Goal: Task Accomplishment & Management: Complete application form

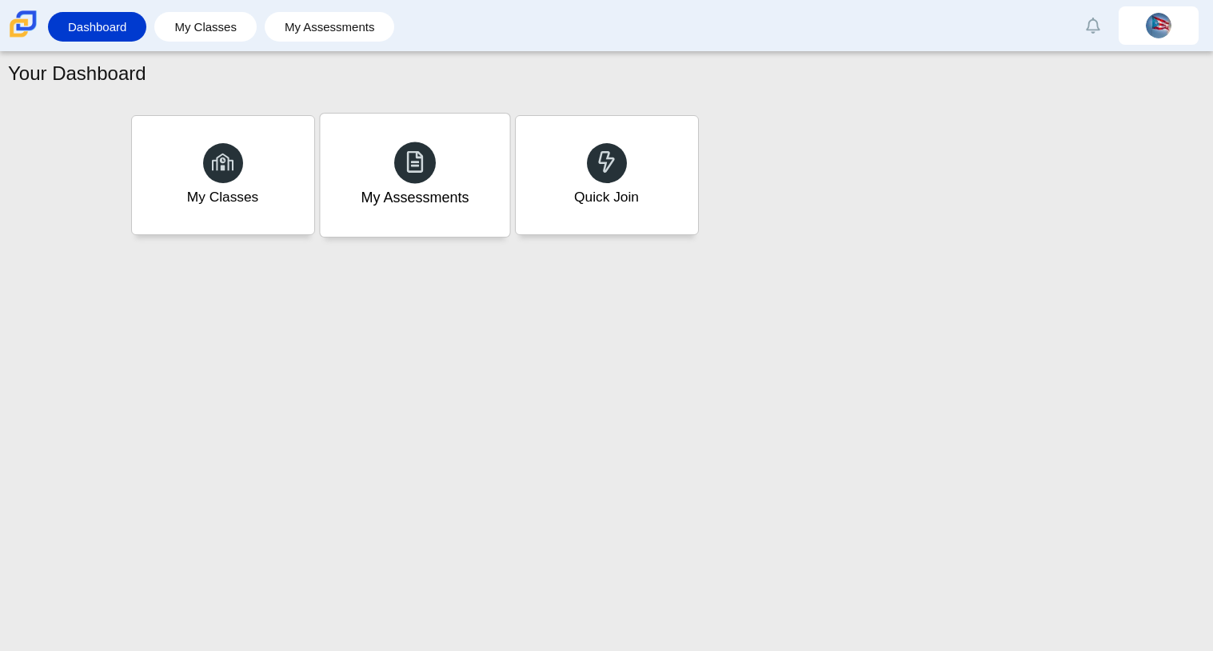
click at [443, 155] on div "My Assessments" at bounding box center [415, 175] width 190 height 123
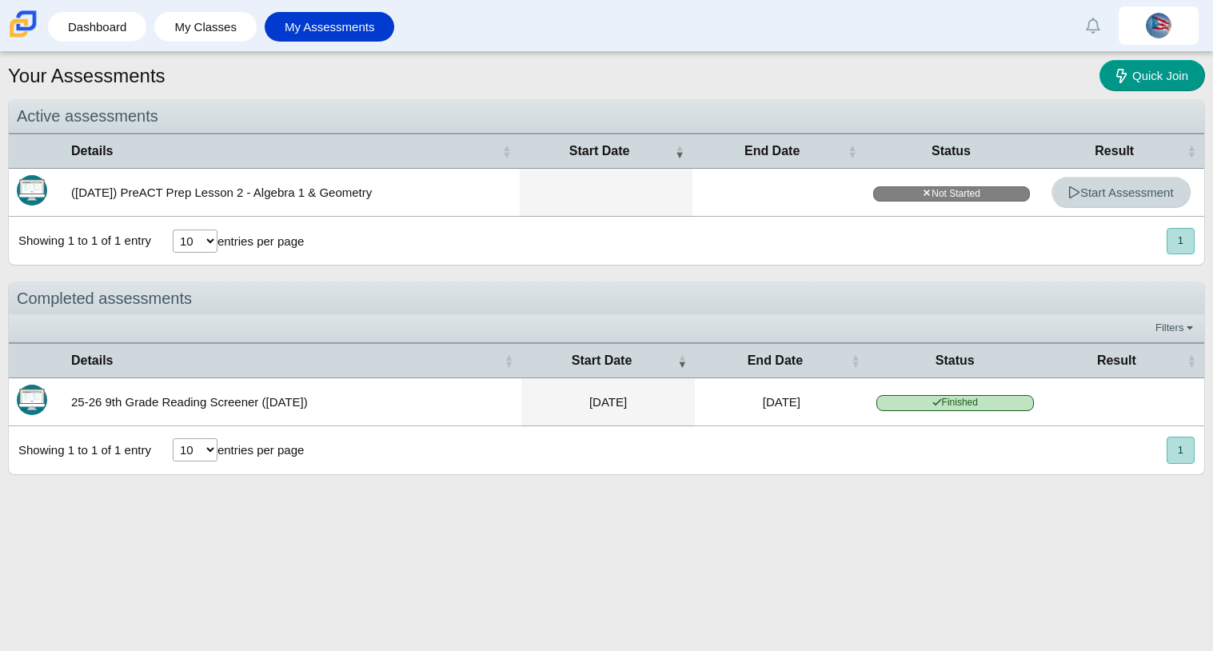
click at [1104, 188] on span "Start Assessment" at bounding box center [1121, 193] width 106 height 14
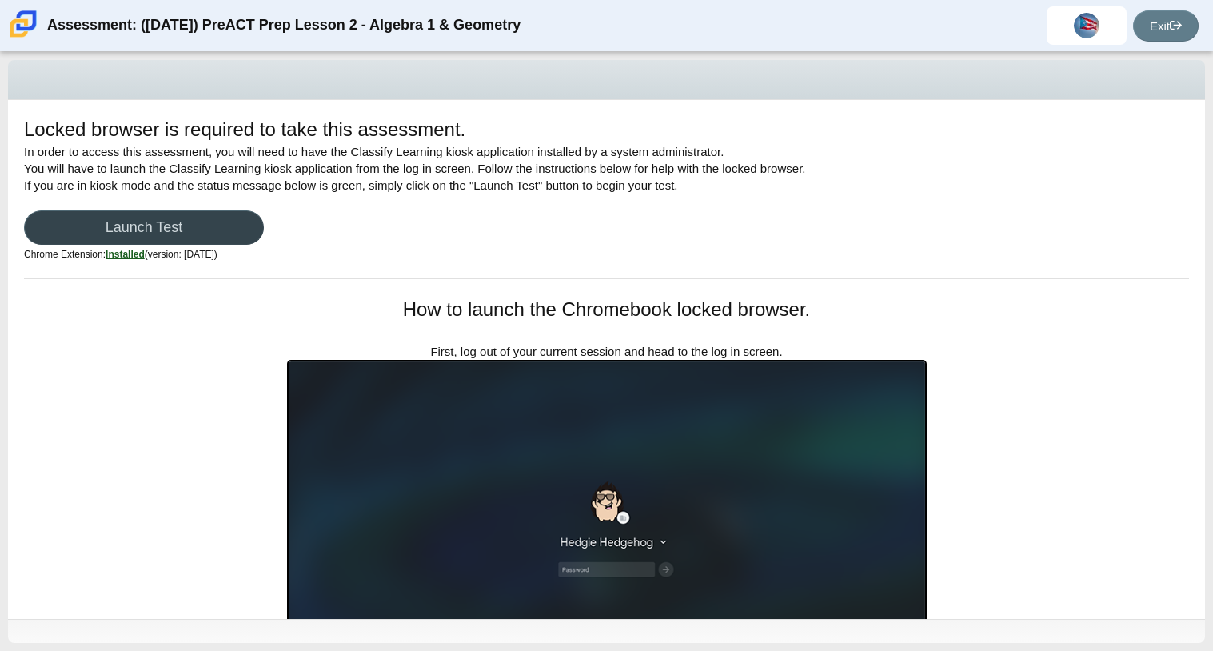
click at [174, 222] on link "Launch Test" at bounding box center [144, 227] width 240 height 34
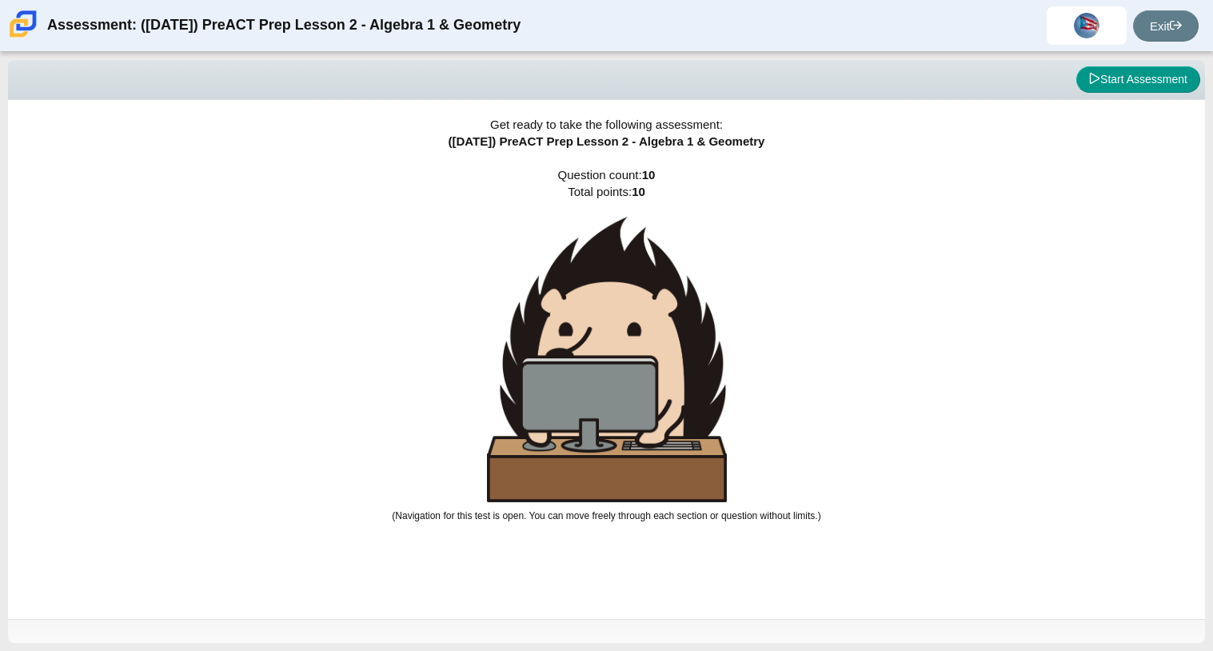
click at [669, 198] on div "Get ready to take the following assessment: ([DATE]) PreACT Prep Lesson 2 - Alg…" at bounding box center [606, 359] width 1197 height 519
click at [669, 198] on div "Get ready to take the following assessment: (9/29/25) PreACT Prep Lesson 2 - Al…" at bounding box center [606, 359] width 1197 height 519
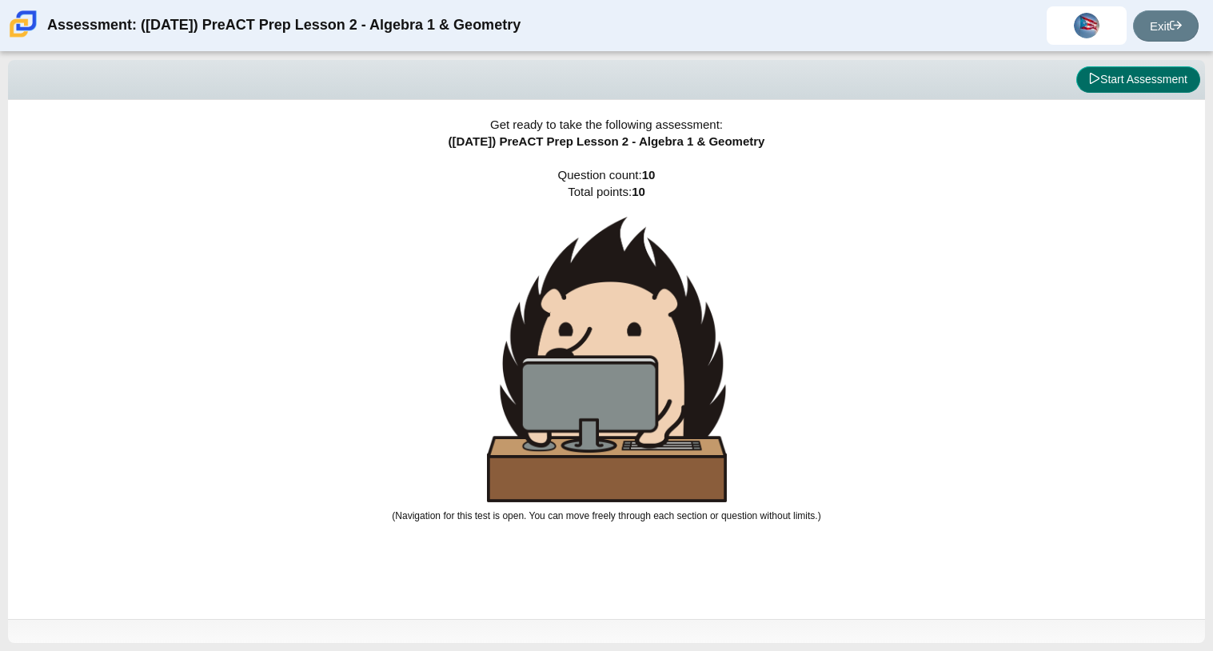
click at [1180, 87] on button "Start Assessment" at bounding box center [1138, 79] width 124 height 27
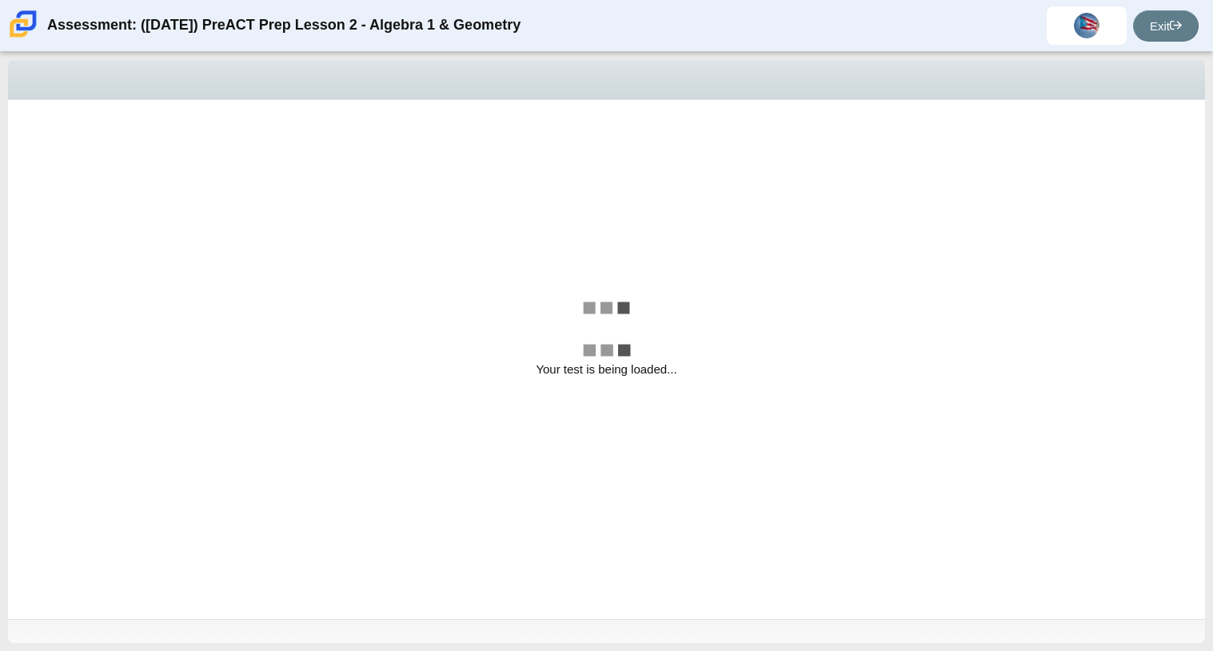
select select "bbf5d072-3e0b-44c4-9a12-6e7c9033f65b"
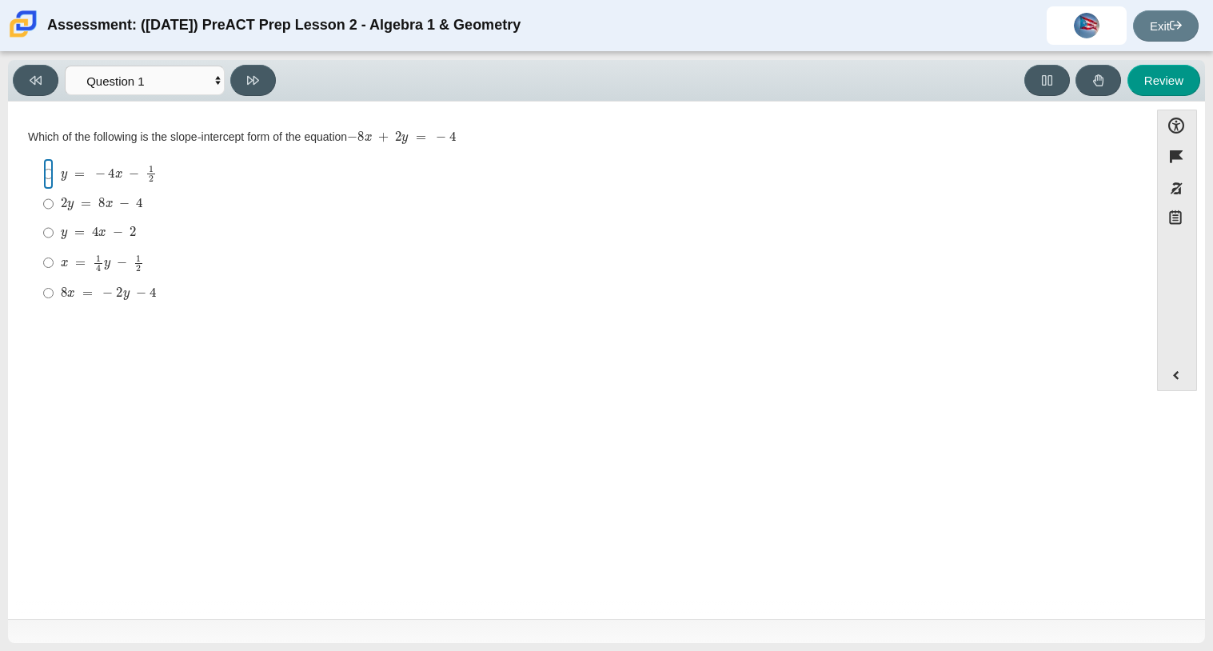
click at [50, 161] on input "y = − 4 x − 1 2 y = − 4 x − 1 2" at bounding box center [48, 173] width 10 height 31
radio input "true"
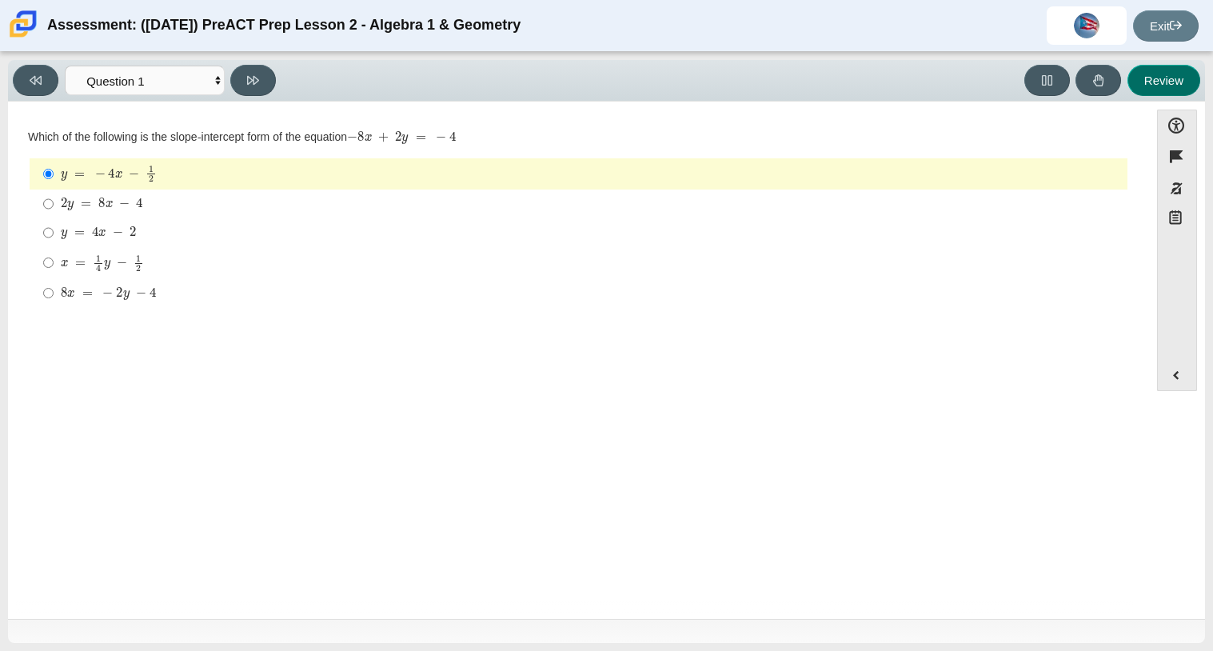
click at [1159, 78] on button "Review" at bounding box center [1164, 80] width 73 height 31
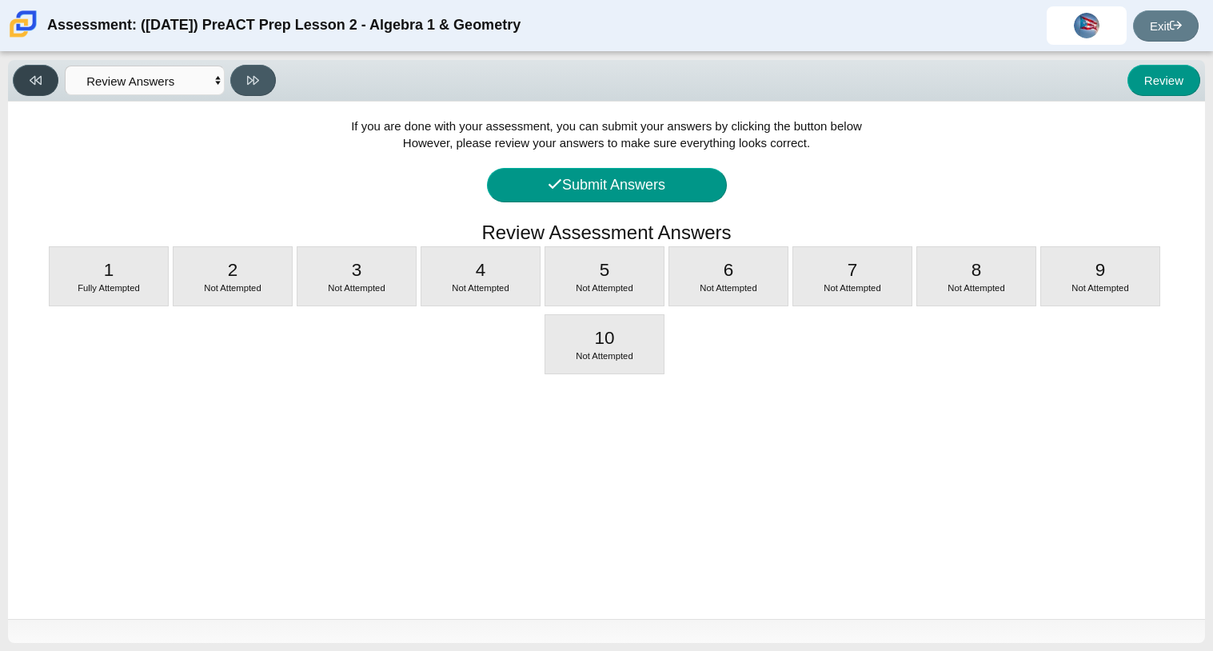
click at [51, 78] on button at bounding box center [36, 80] width 46 height 31
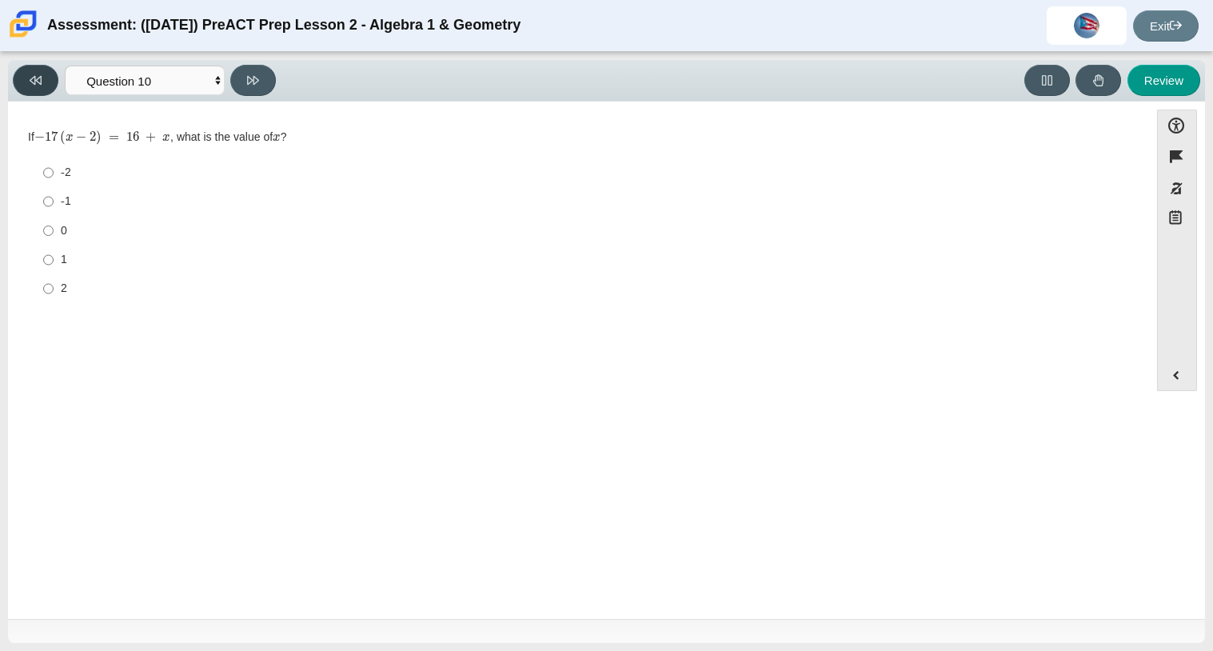
click at [40, 76] on icon at bounding box center [36, 80] width 12 height 12
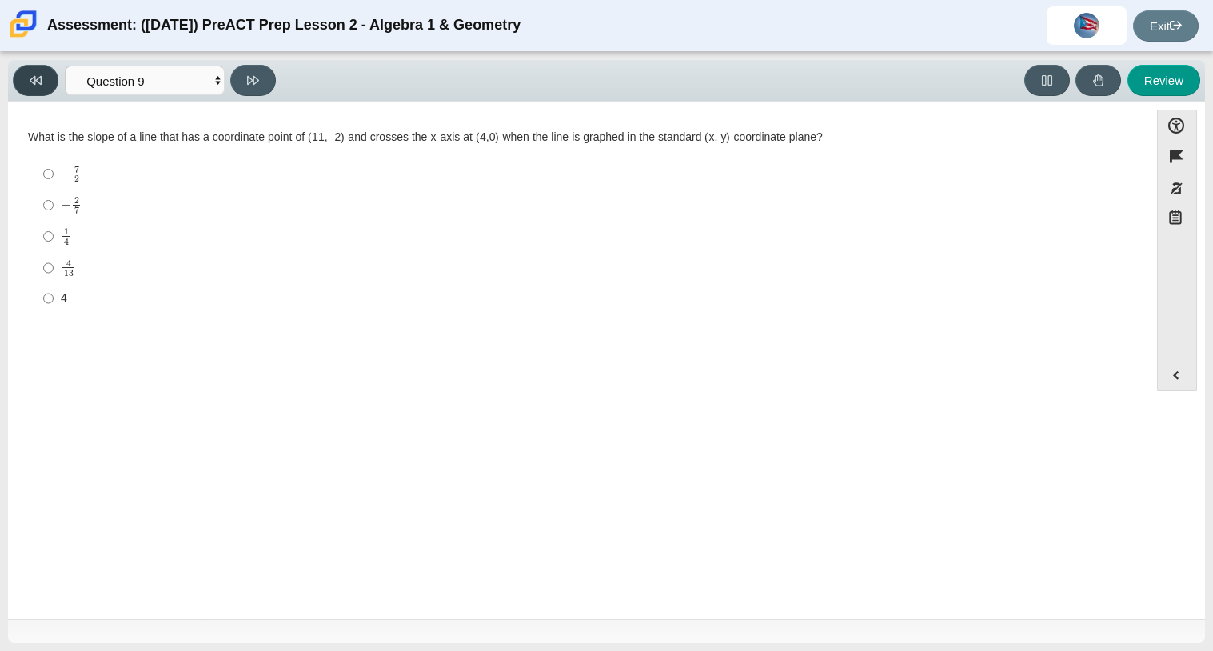
click at [40, 76] on icon at bounding box center [36, 80] width 12 height 12
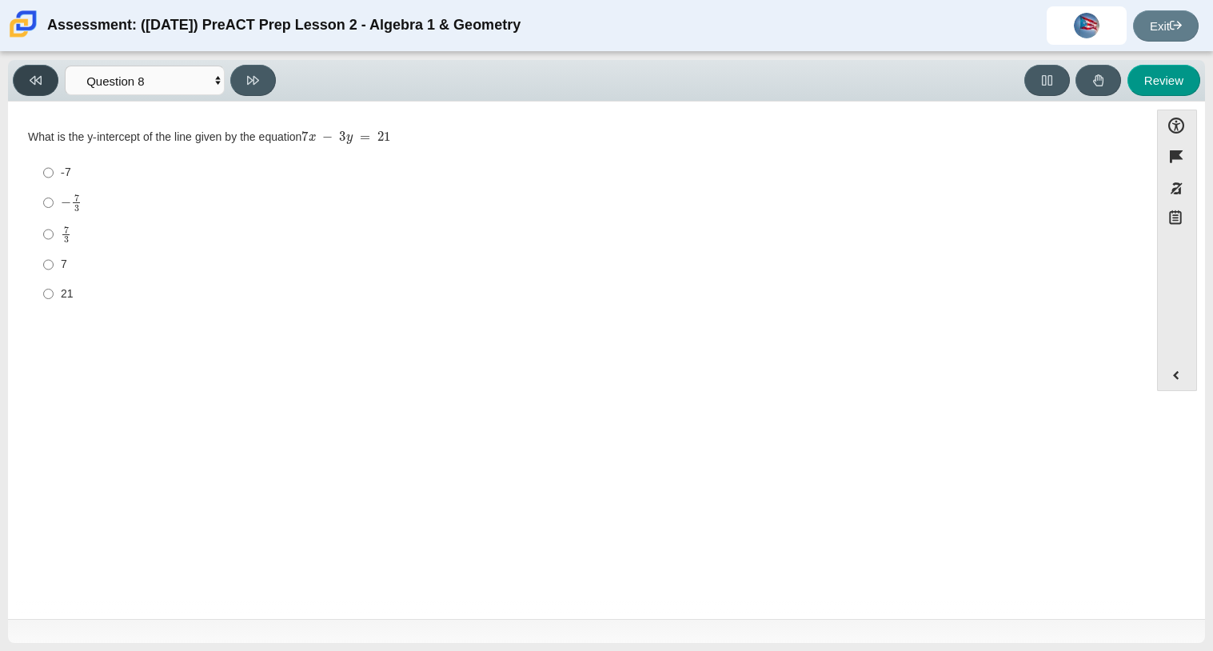
click at [40, 76] on icon at bounding box center [36, 80] width 12 height 12
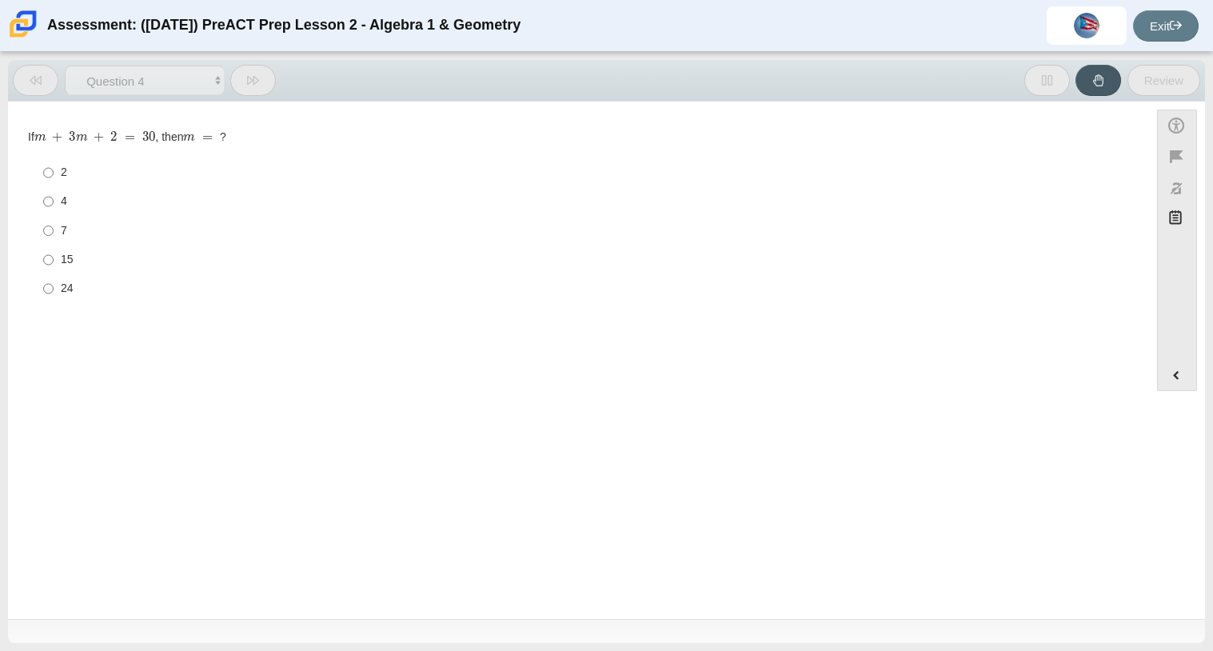
click at [40, 76] on icon at bounding box center [36, 80] width 12 height 12
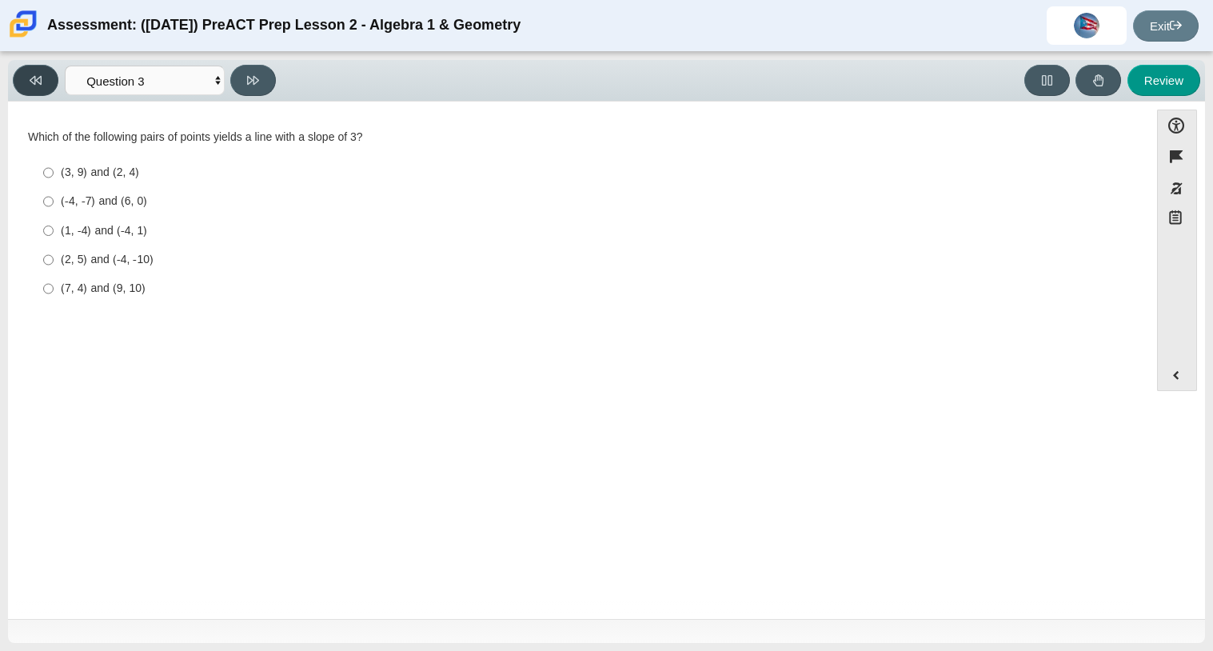
click at [40, 76] on icon at bounding box center [36, 80] width 12 height 12
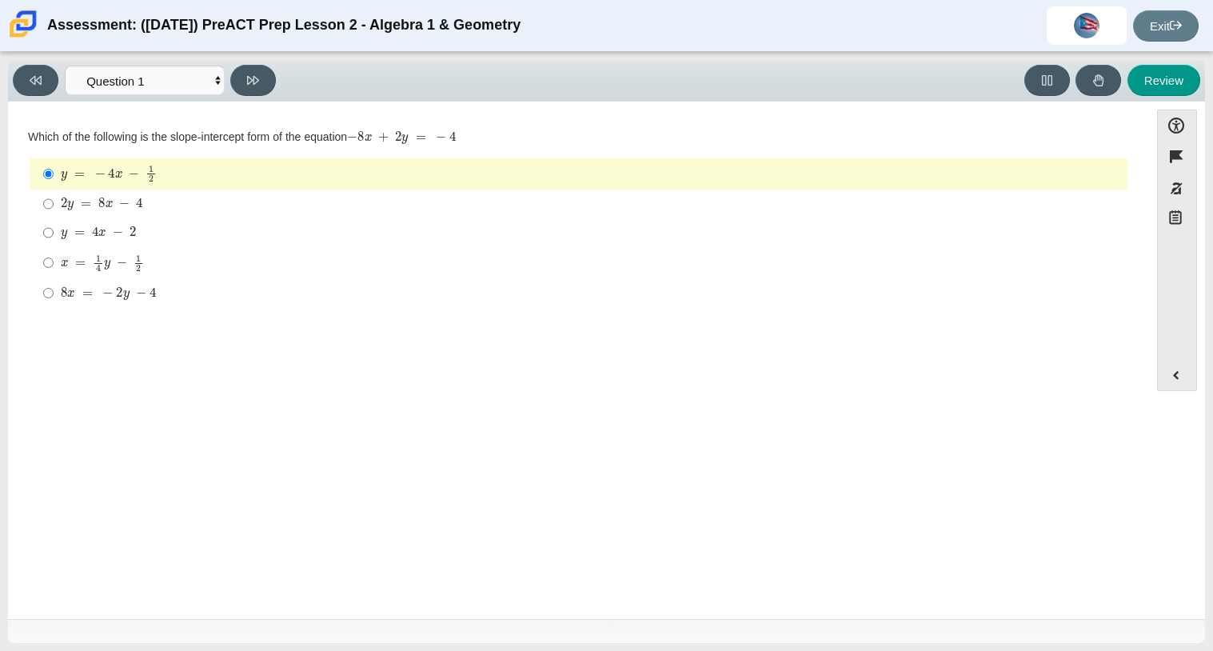
click at [276, 85] on div "Viewing Question 1 of 10 in Pacing Mode Questions Question 1 Question 2 Questio…" at bounding box center [147, 80] width 269 height 31
click at [252, 82] on icon at bounding box center [253, 80] width 12 height 12
select select "ed62e223-81bd-4cbf-ab48-ab975844bd1f"
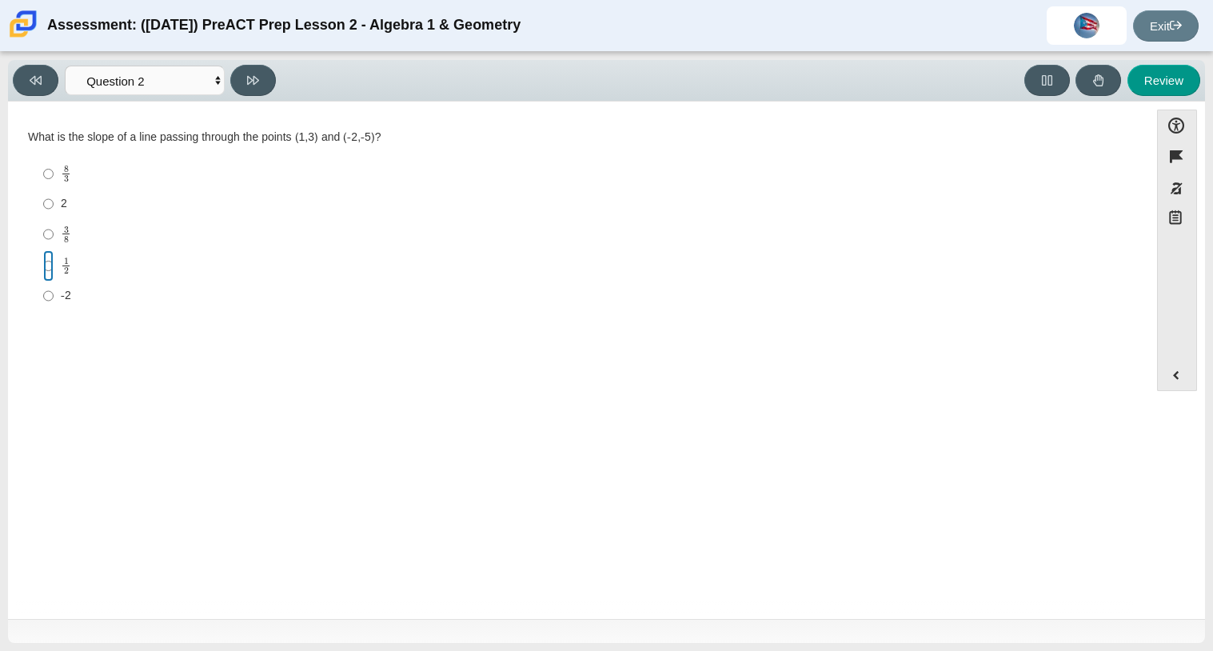
click at [52, 269] on input "1 2 1 half" at bounding box center [48, 265] width 10 height 31
radio input "true"
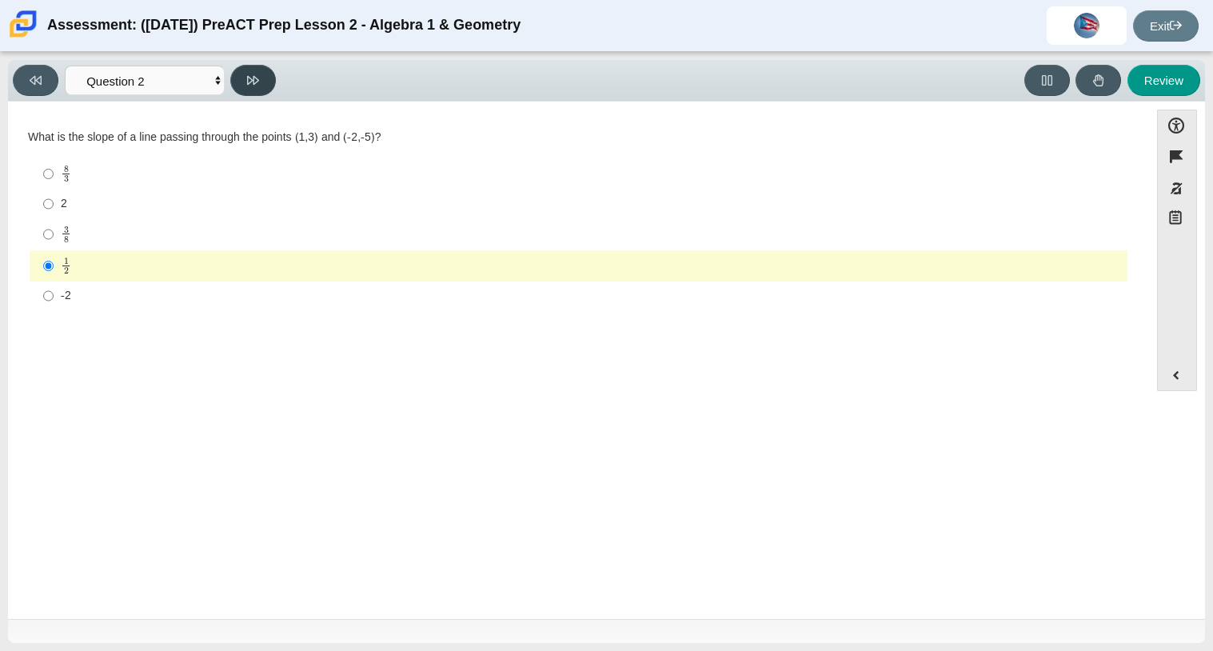
click at [265, 84] on button at bounding box center [253, 80] width 46 height 31
select select "97f4f5fa-a52e-4fed-af51-565bfcdf47cb"
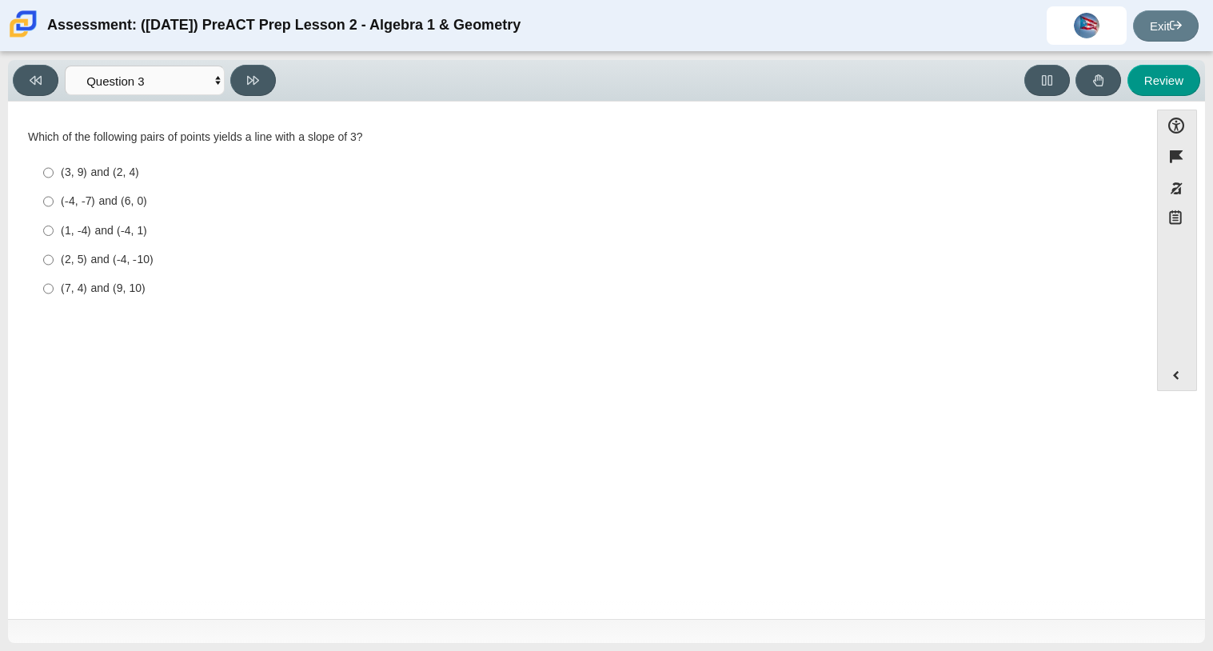
click at [96, 192] on label "(-4, -7) and (6, 0) (-4, -7) and (6, 0)" at bounding box center [580, 201] width 1096 height 29
click at [54, 192] on input "(-4, -7) and (6, 0) (-4, -7) and (6, 0)" at bounding box center [48, 201] width 10 height 29
radio input "true"
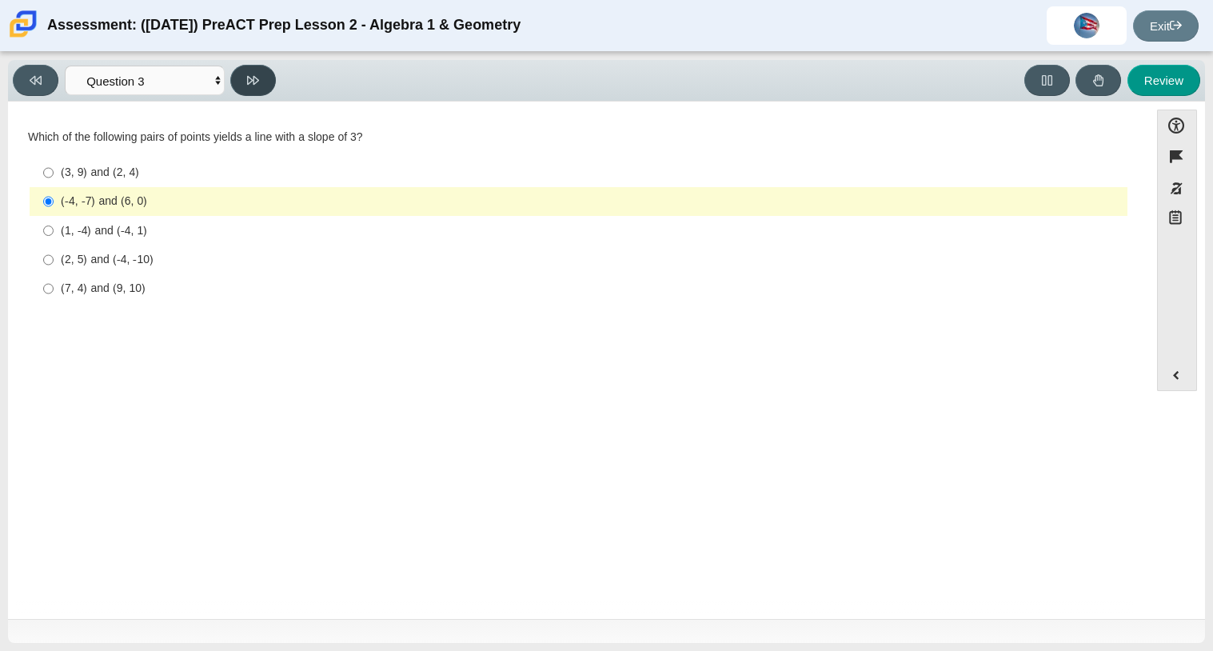
click at [265, 74] on button at bounding box center [253, 80] width 46 height 31
select select "89427bb7-e313-4f00-988f-8b8255897029"
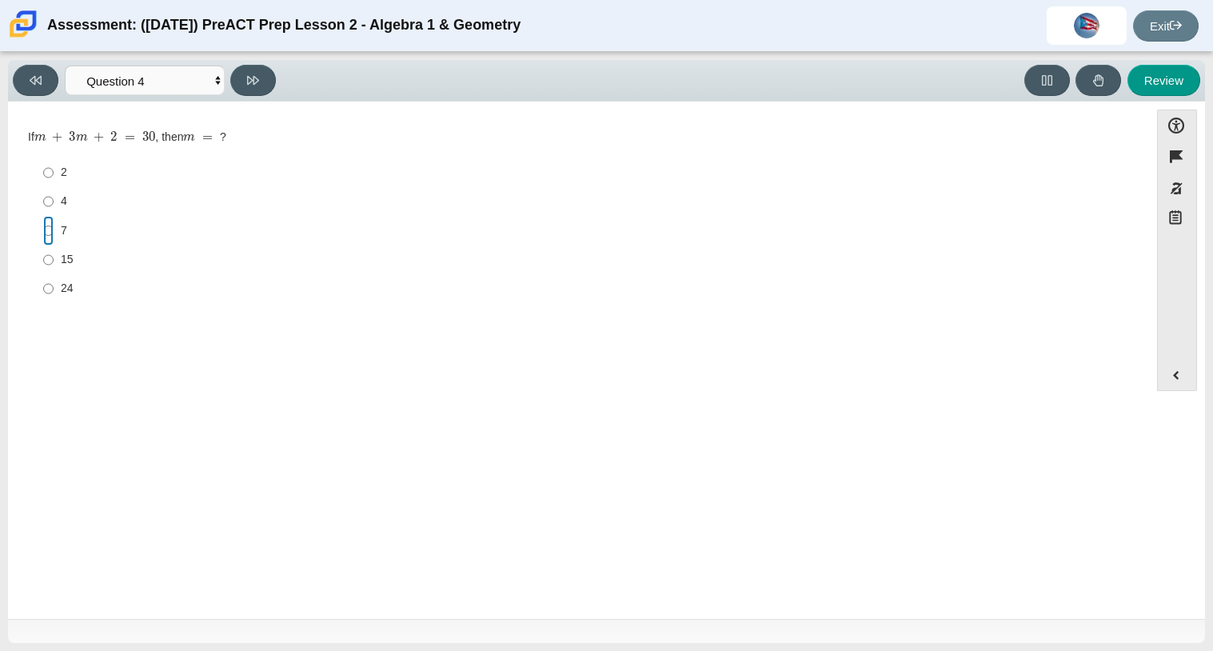
click at [49, 235] on input "7 7" at bounding box center [48, 230] width 10 height 29
radio input "true"
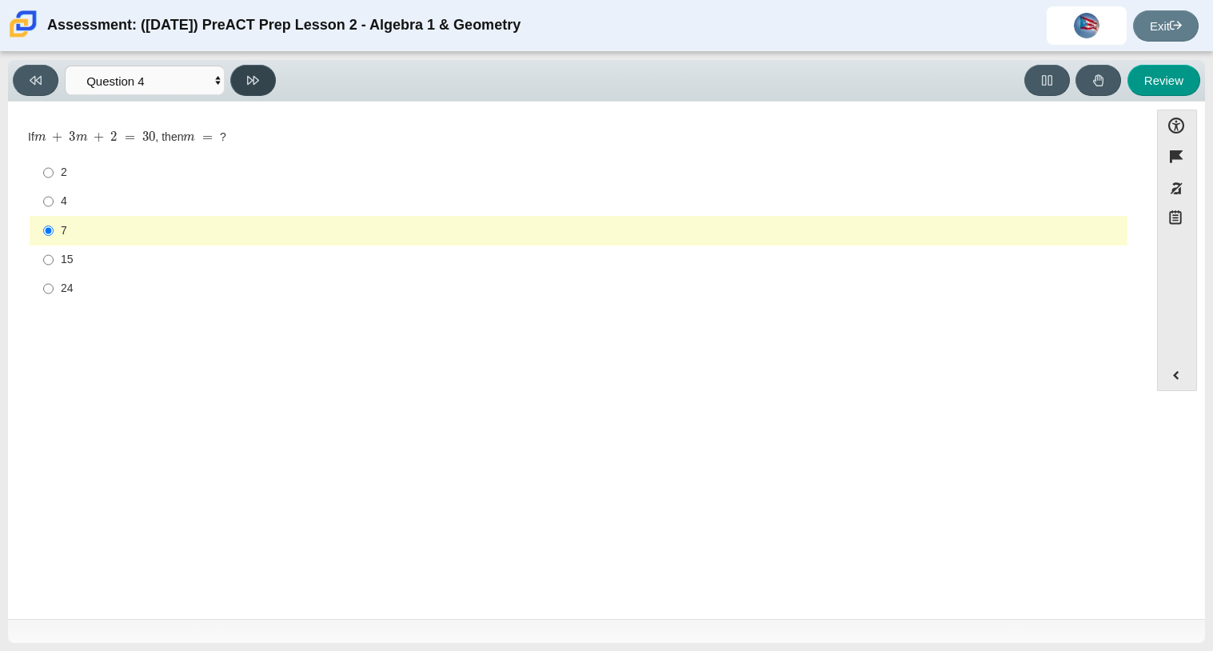
click at [247, 80] on icon at bounding box center [253, 80] width 12 height 12
select select "489dcffd-4e6a-49cf-a9d6-ad1d4a911a4e"
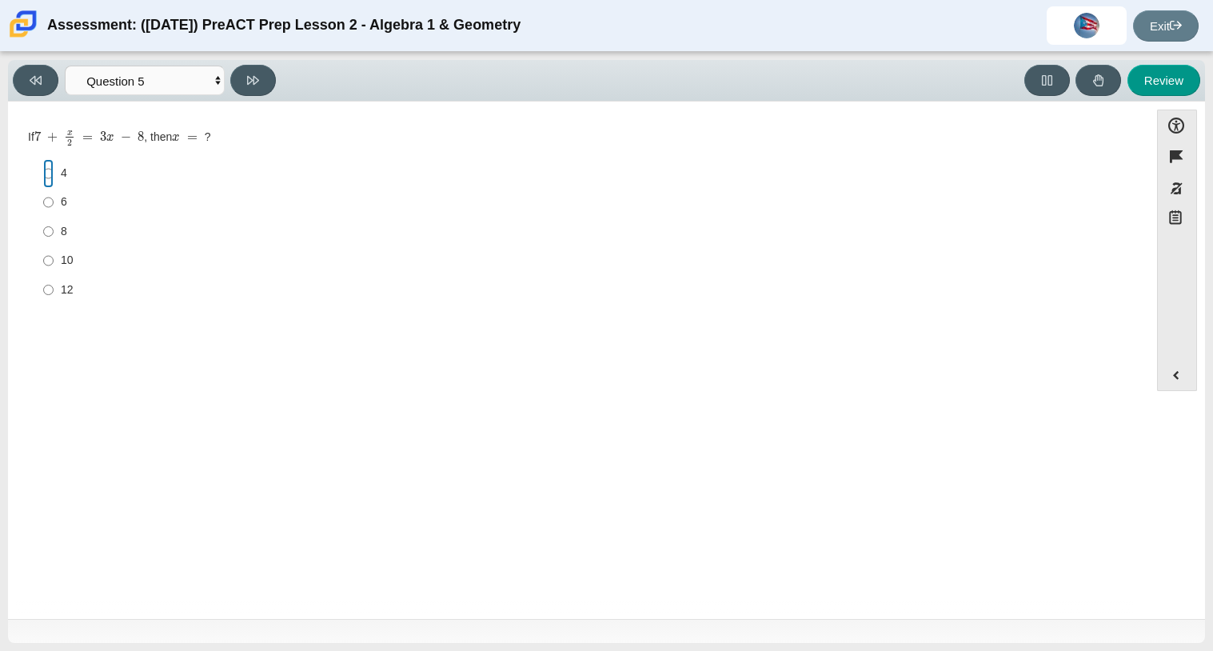
click at [49, 166] on input "4 4" at bounding box center [48, 173] width 10 height 29
radio input "true"
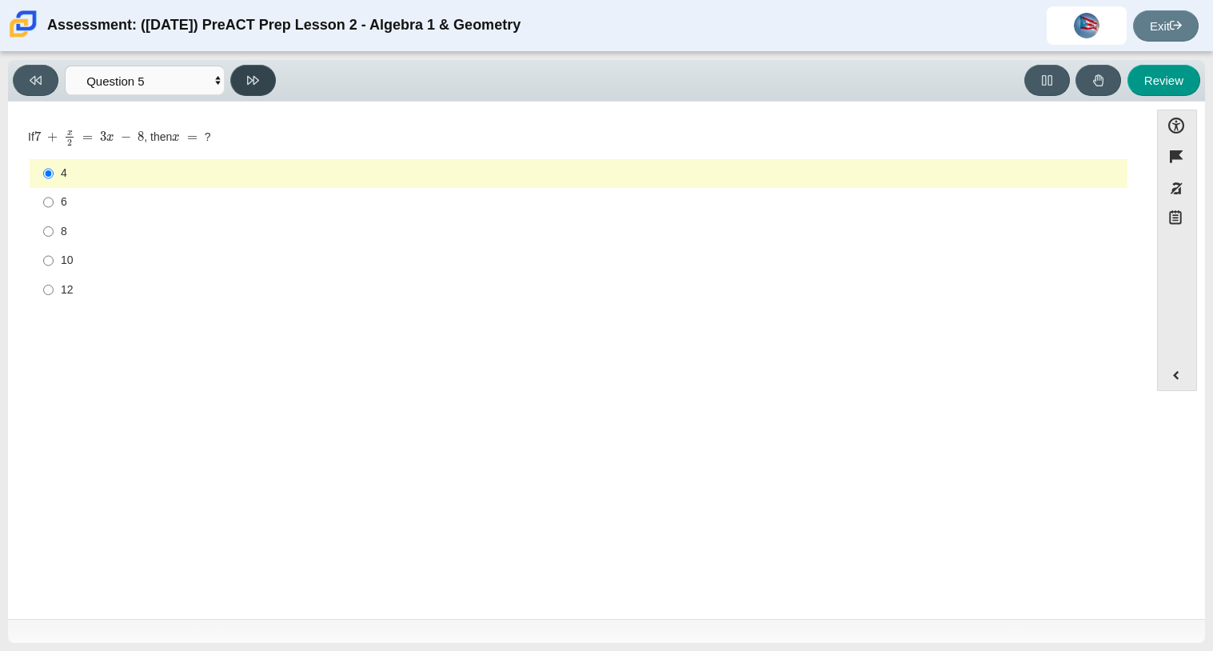
click at [262, 86] on button at bounding box center [253, 80] width 46 height 31
select select "210571de-36a6-4d8e-a361-ceff8ef801dc"
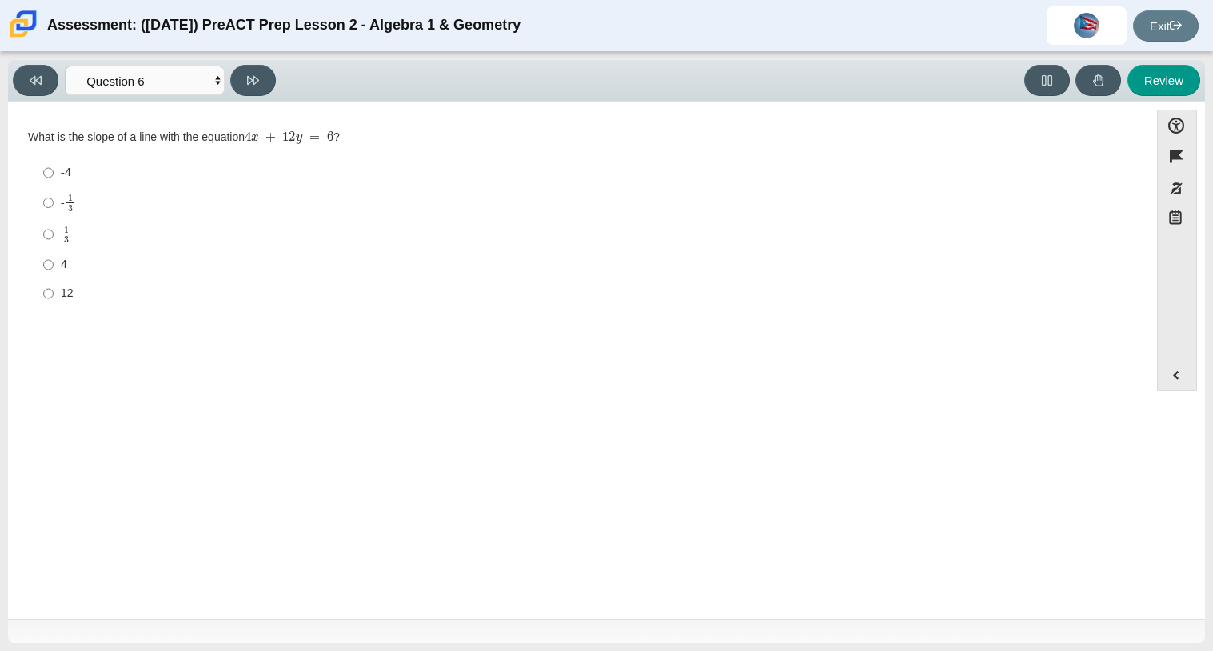
click at [66, 233] on mjx-dtable "Assessment items" at bounding box center [66, 238] width 5 height 10
click at [54, 233] on input "1 3 1 third" at bounding box center [48, 233] width 10 height 31
radio input "true"
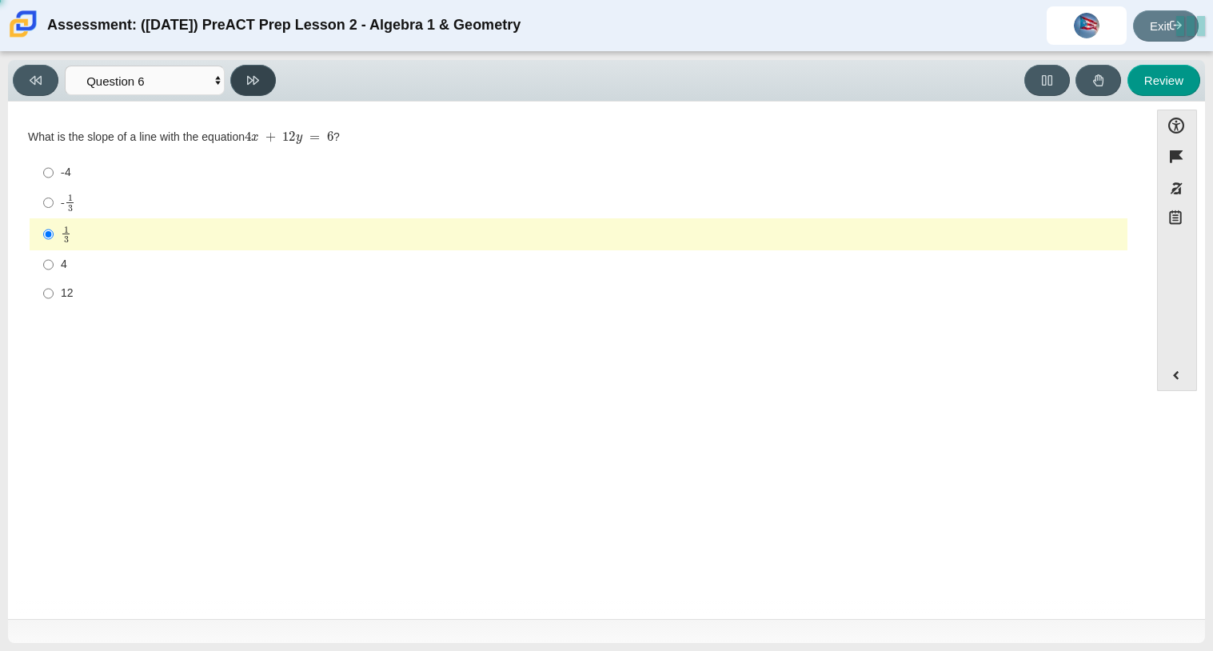
click at [260, 78] on button at bounding box center [253, 80] width 46 height 31
select select "ec95ace6-bebc-42b8-9428-40567494d4da"
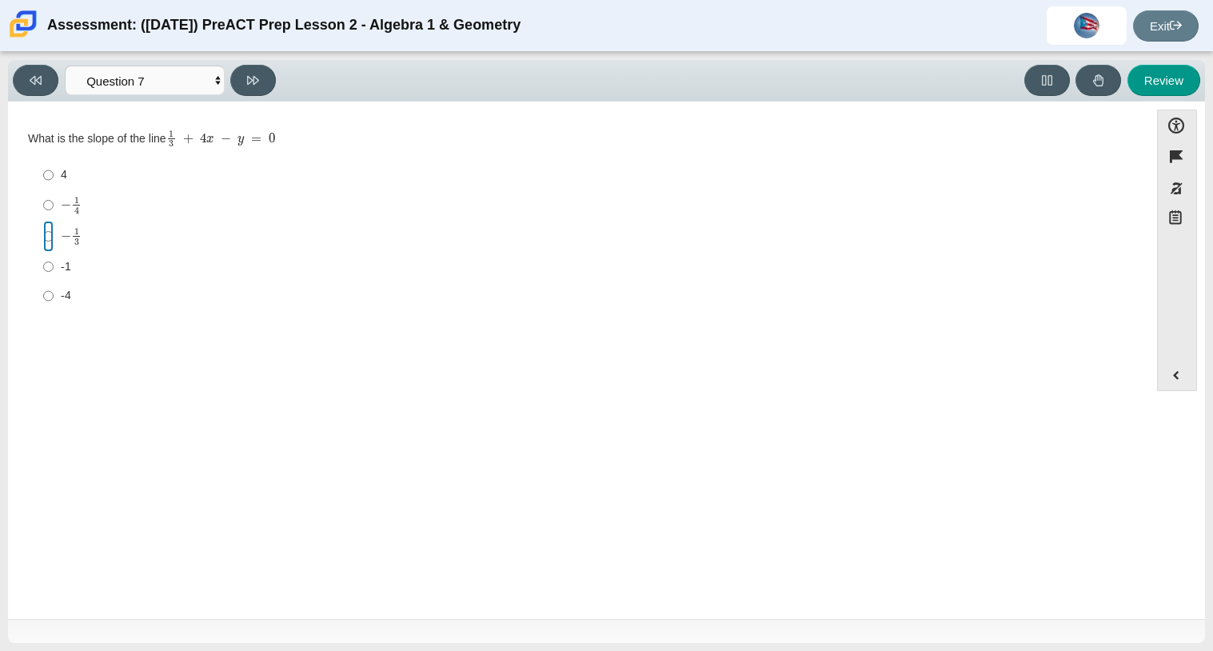
click at [52, 229] on input "− 1 3 negative 1 third" at bounding box center [48, 236] width 10 height 31
radio input "true"
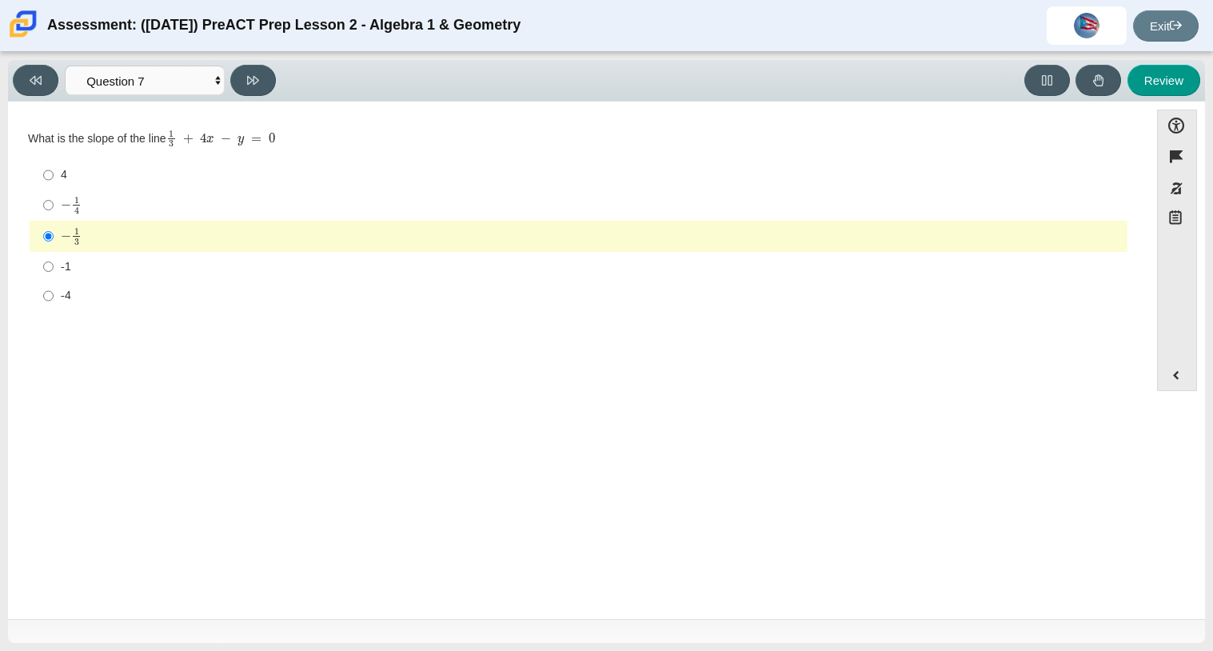
click at [66, 206] on mjx-c "Assessment items" at bounding box center [66, 205] width 10 height 9
click at [54, 206] on input "− 1 4 negative 1 fourth" at bounding box center [48, 205] width 10 height 31
radio input "true"
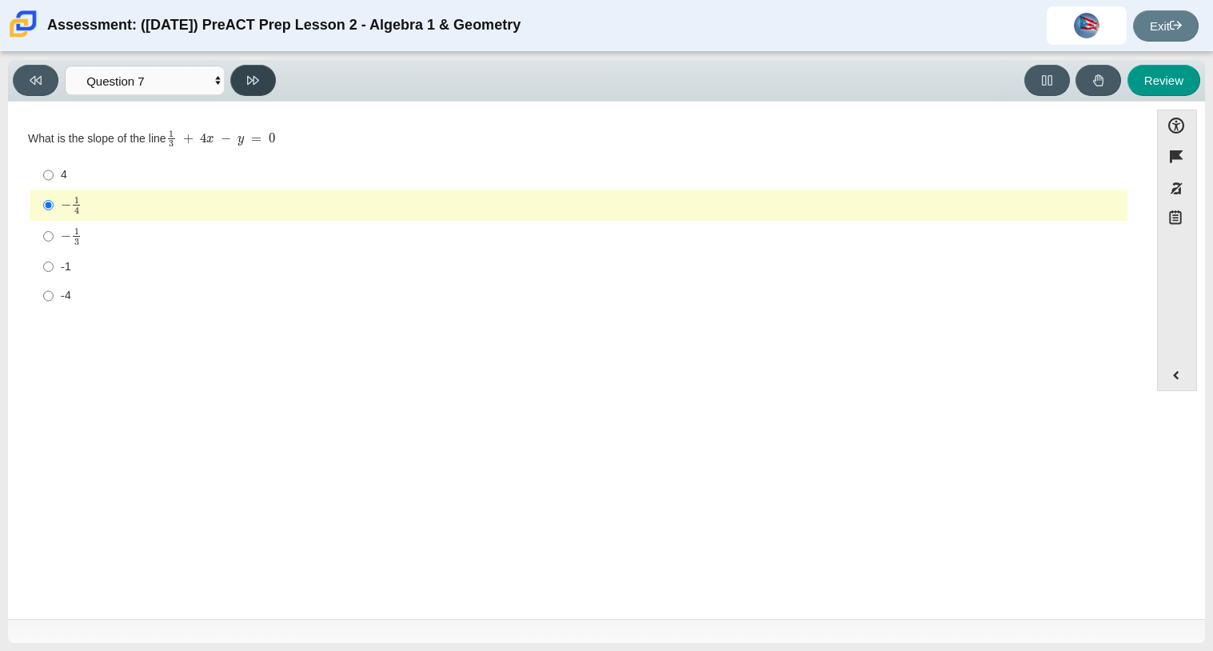
click at [246, 81] on button at bounding box center [253, 80] width 46 height 31
select select "ce81fe10-bf29-4b5e-8bd7-4f47f2fed4d8"
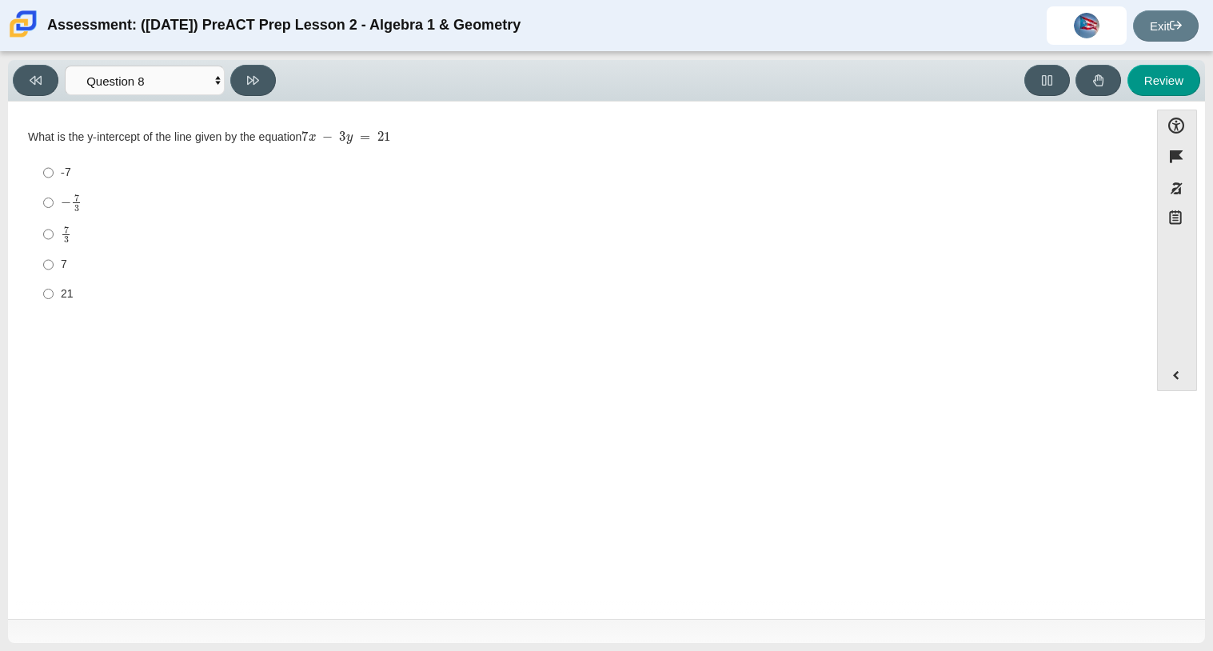
click at [64, 242] on mjx-c "Assessment items" at bounding box center [66, 239] width 5 height 6
click at [54, 242] on input "7 3 7 thirds" at bounding box center [48, 233] width 10 height 31
radio input "true"
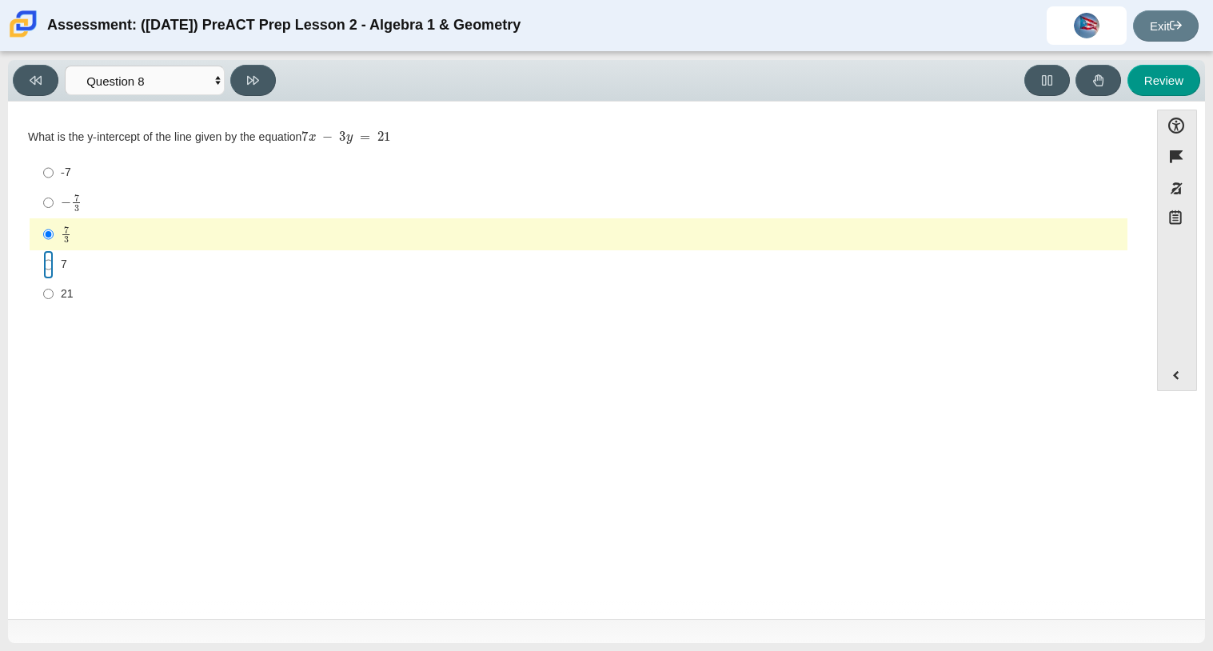
click at [46, 258] on input "7 7" at bounding box center [48, 264] width 10 height 29
radio input "true"
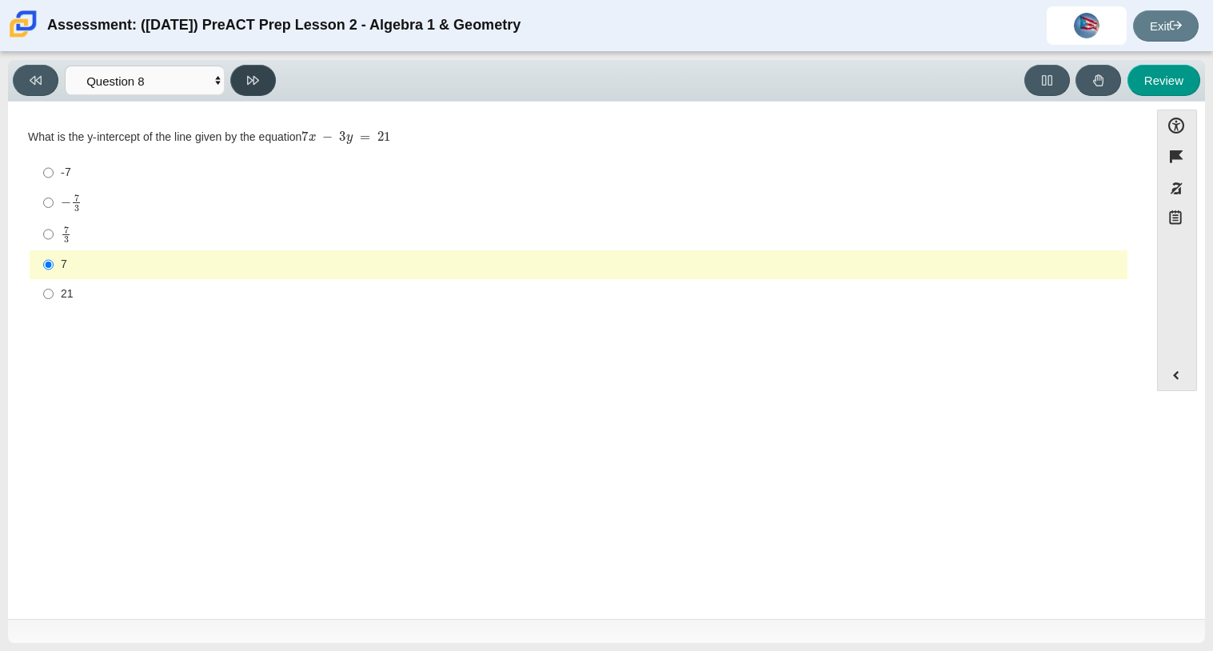
click at [256, 85] on icon at bounding box center [253, 80] width 12 height 12
select select "14773eaf-2ca1-47ae-afe7-a624a56f34b3"
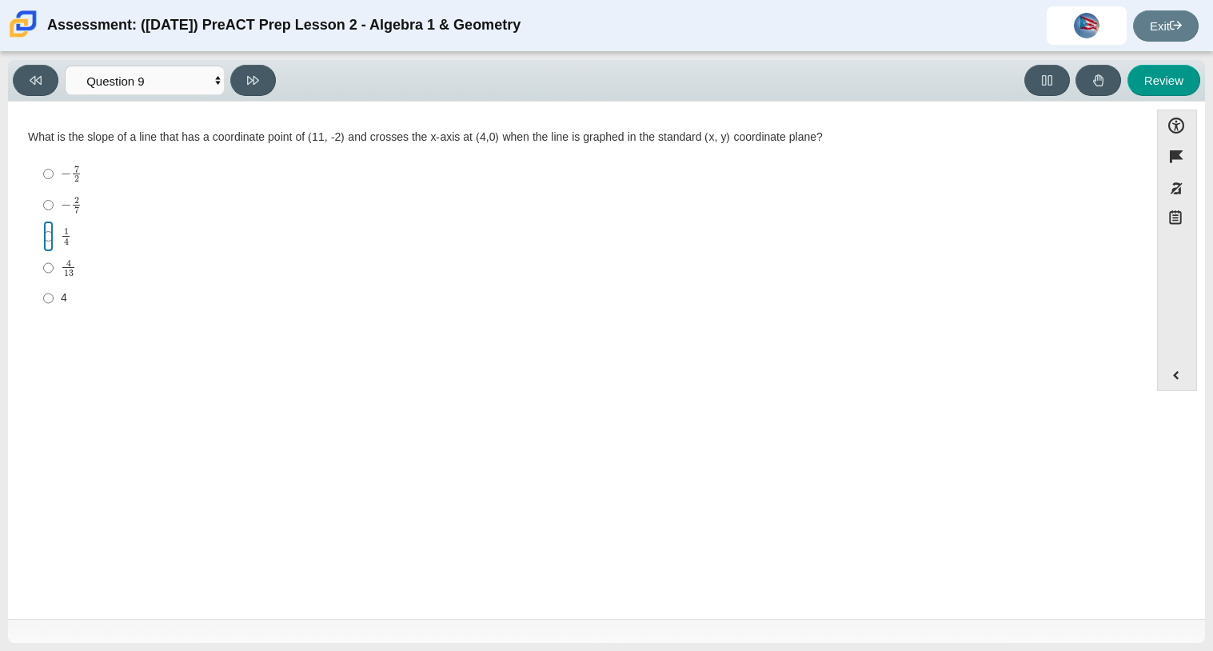
click at [45, 236] on input "1 4 1 fourth" at bounding box center [48, 236] width 10 height 31
radio input "true"
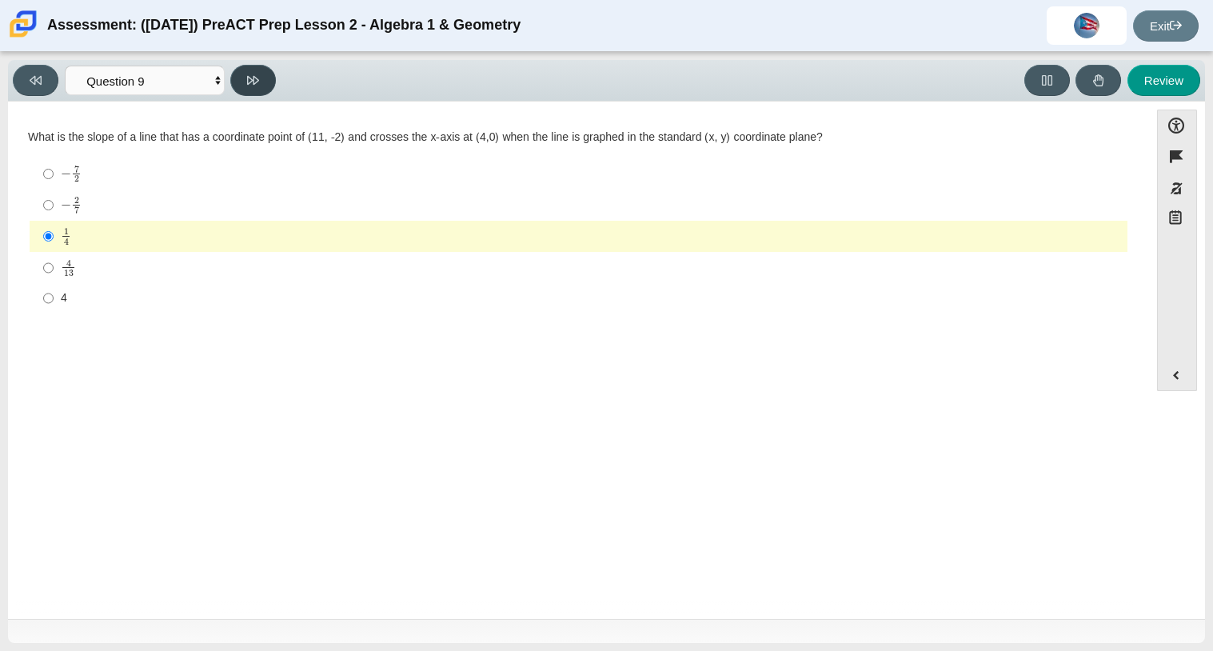
click at [242, 72] on button at bounding box center [253, 80] width 46 height 31
select select "96b71634-eacb-4f7e-8aef-411727d9bcba"
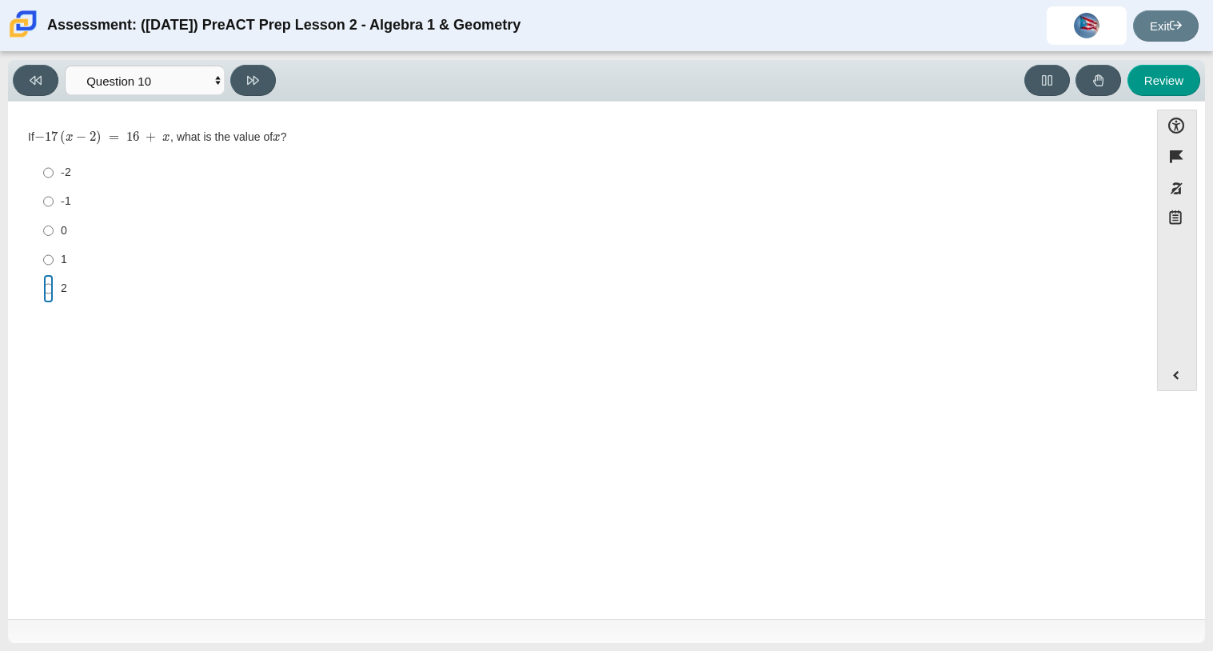
click at [45, 280] on input "2 2" at bounding box center [48, 288] width 10 height 29
radio input "true"
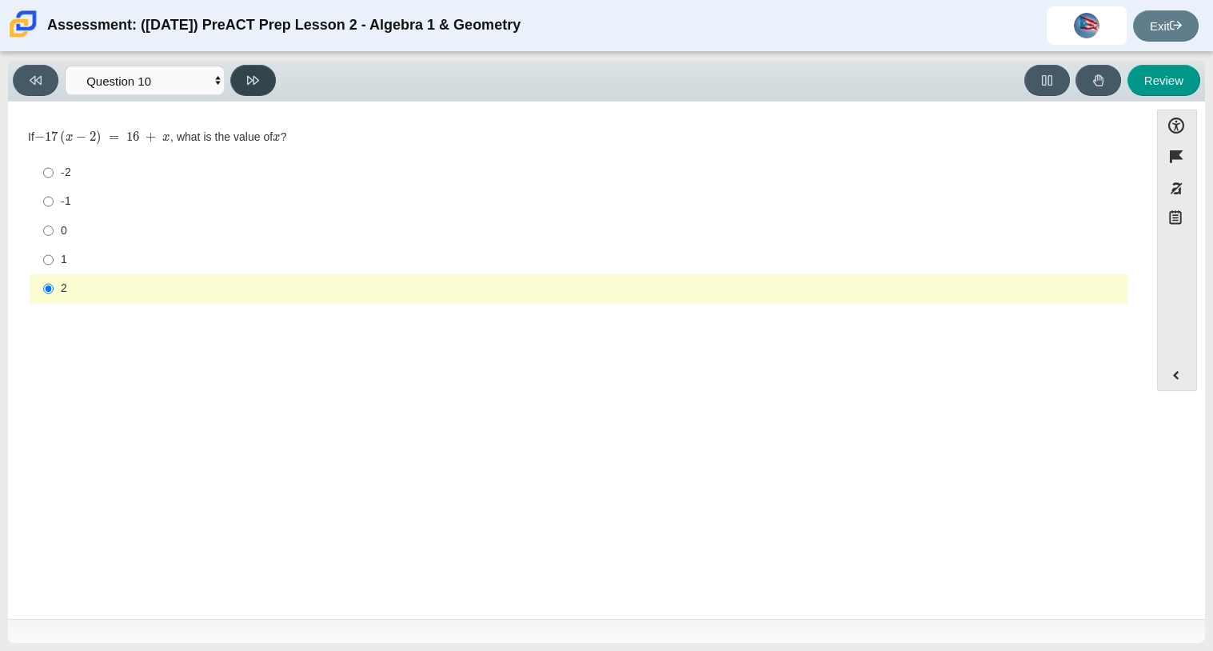
click at [242, 78] on button at bounding box center [253, 80] width 46 height 31
select select "review"
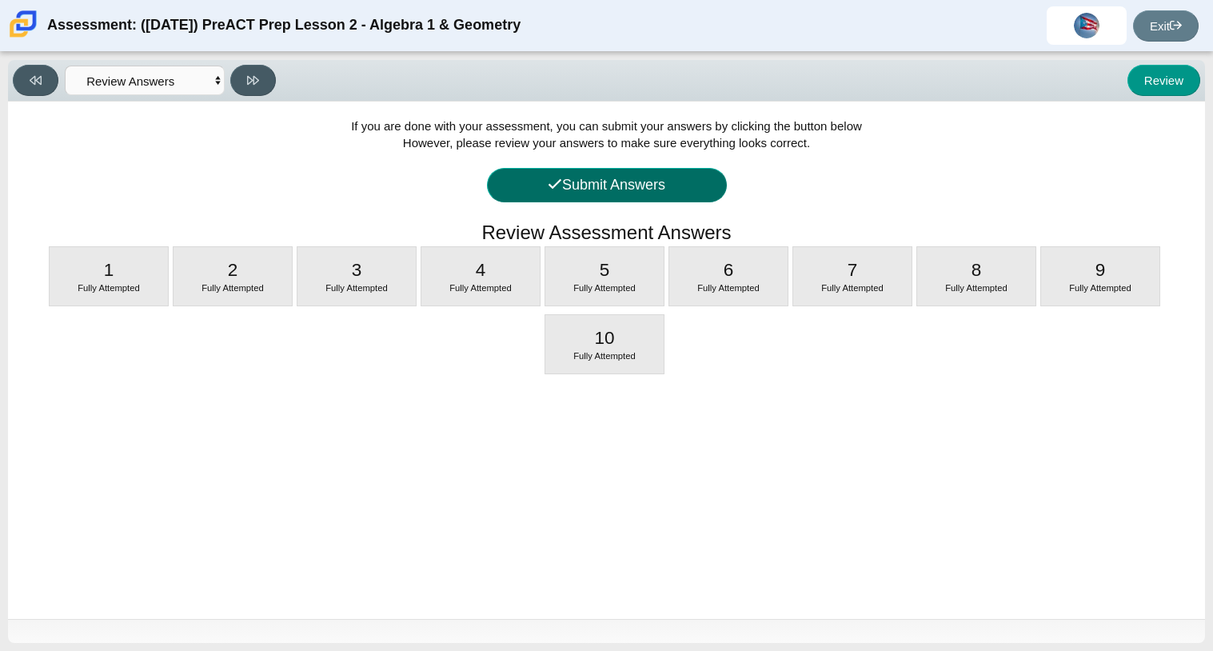
click at [661, 186] on button "Submit Answers" at bounding box center [607, 185] width 240 height 34
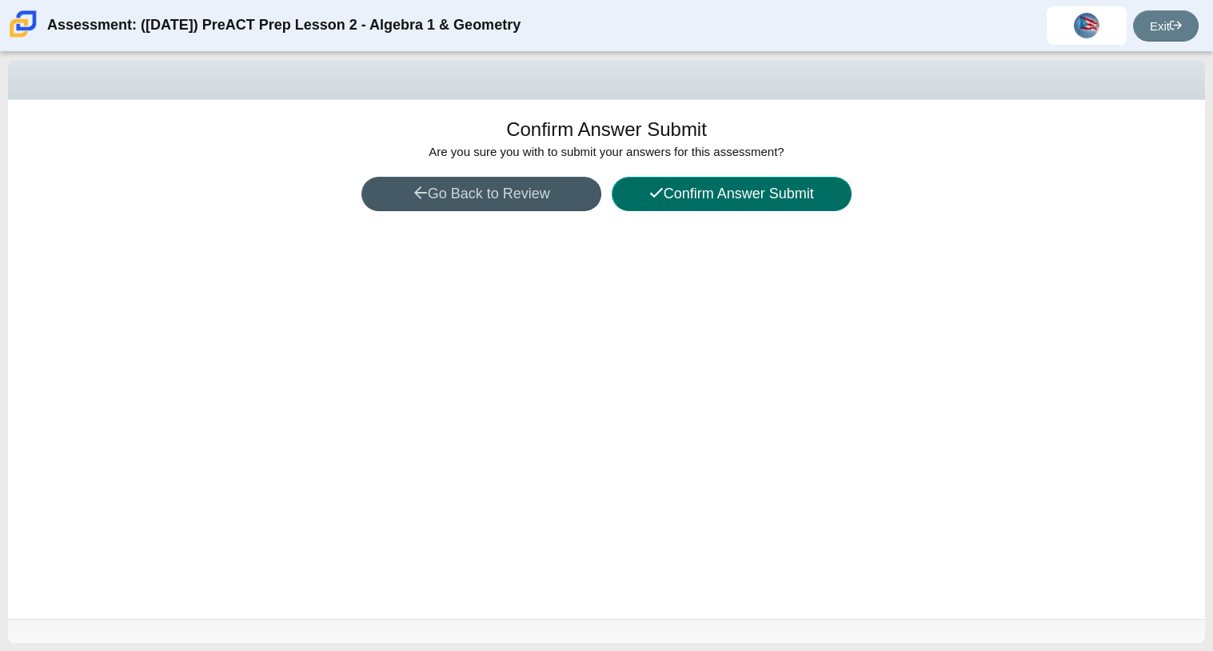
click at [685, 202] on button "Confirm Answer Submit" at bounding box center [732, 194] width 240 height 34
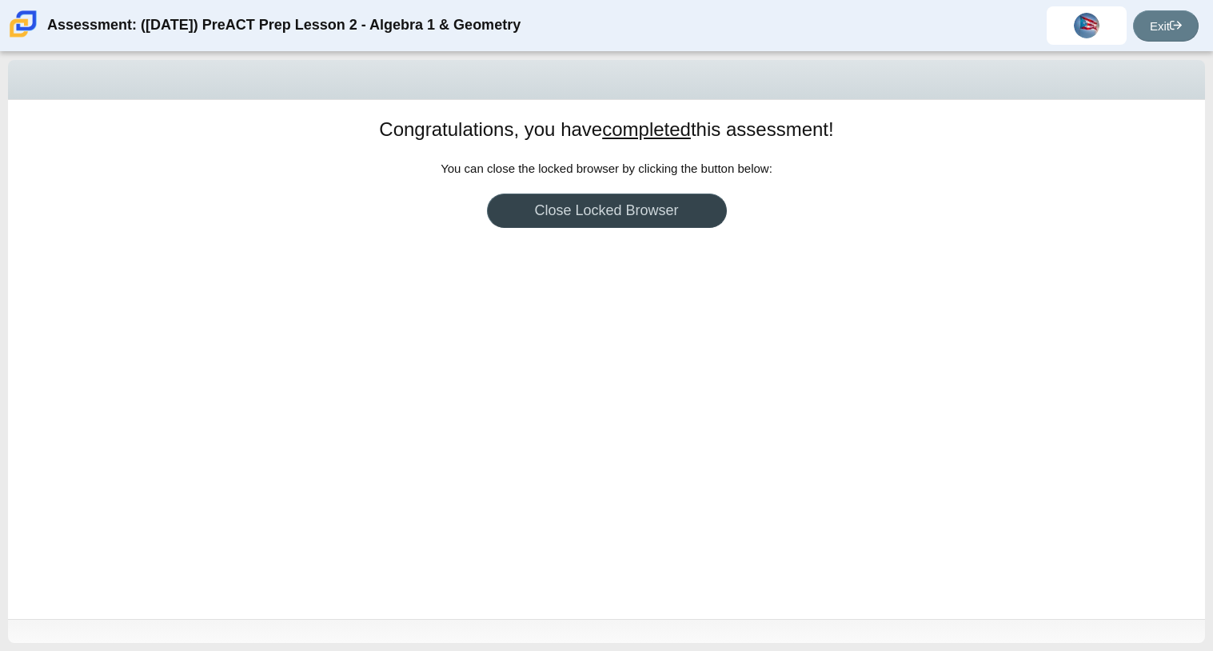
click at [661, 213] on link "Close Locked Browser" at bounding box center [607, 211] width 240 height 34
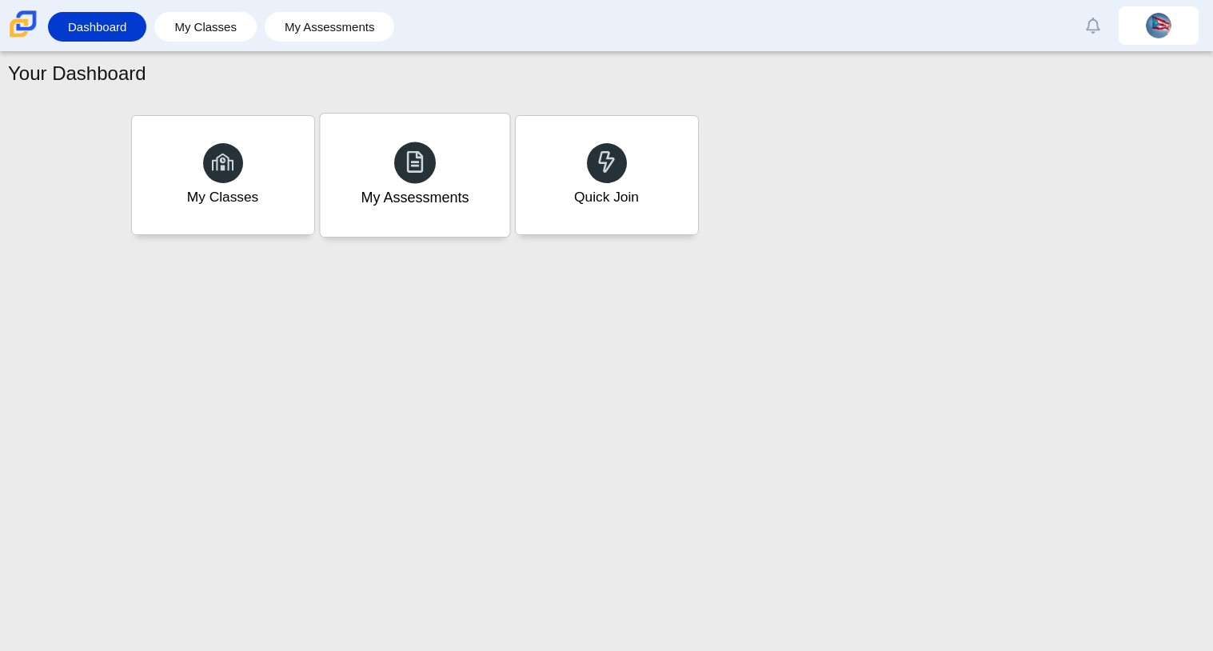
click at [388, 166] on div "My Assessments" at bounding box center [415, 175] width 190 height 123
